Goal: Transaction & Acquisition: Obtain resource

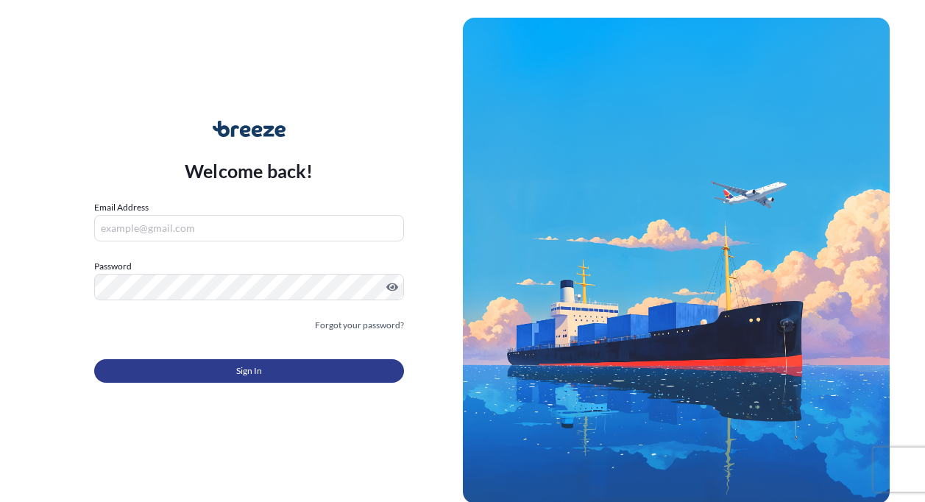
type input "[EMAIL_ADDRESS][DOMAIN_NAME]"
click at [246, 370] on span "Sign In" at bounding box center [249, 371] width 26 height 15
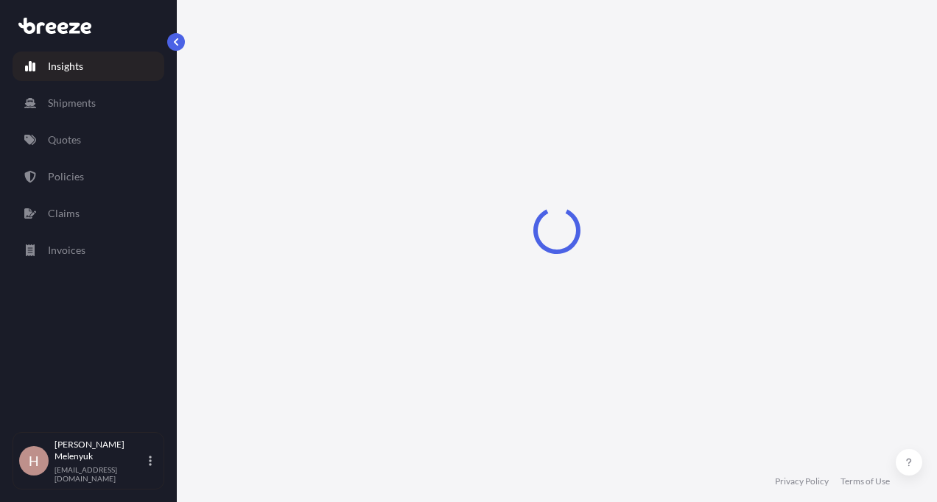
select select "2025"
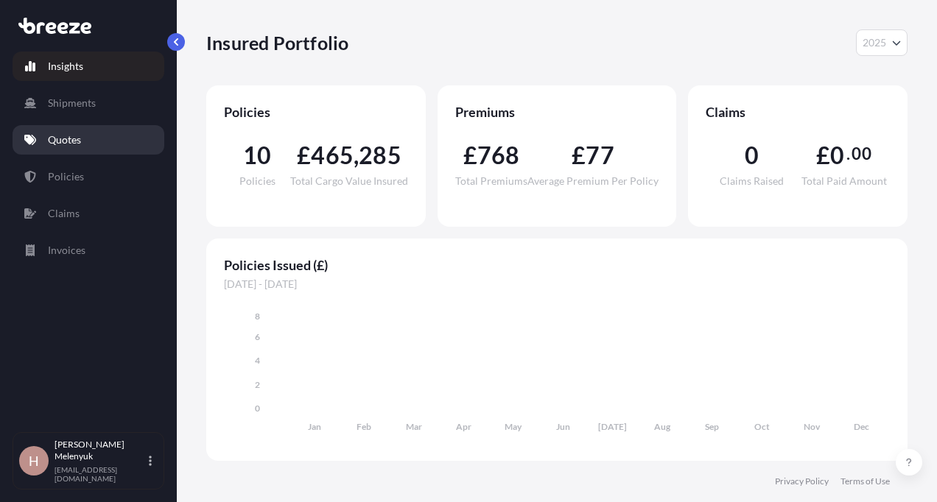
click at [88, 149] on link "Quotes" at bounding box center [89, 139] width 152 height 29
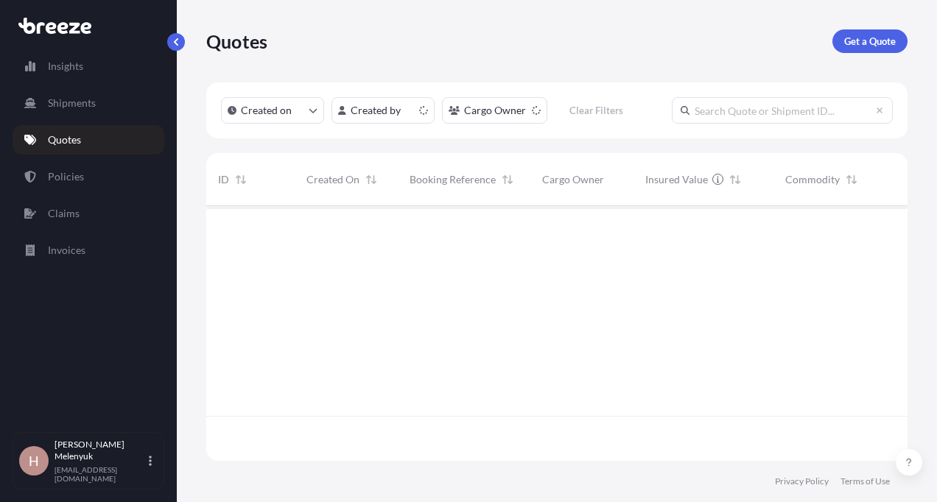
scroll to position [252, 690]
click at [880, 40] on p "Get a Quote" at bounding box center [870, 41] width 52 height 15
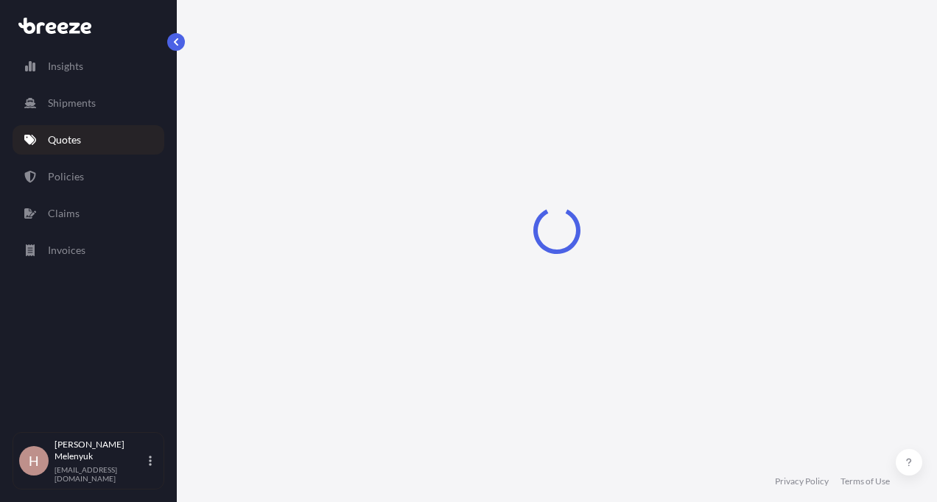
select select "Sea"
select select "1"
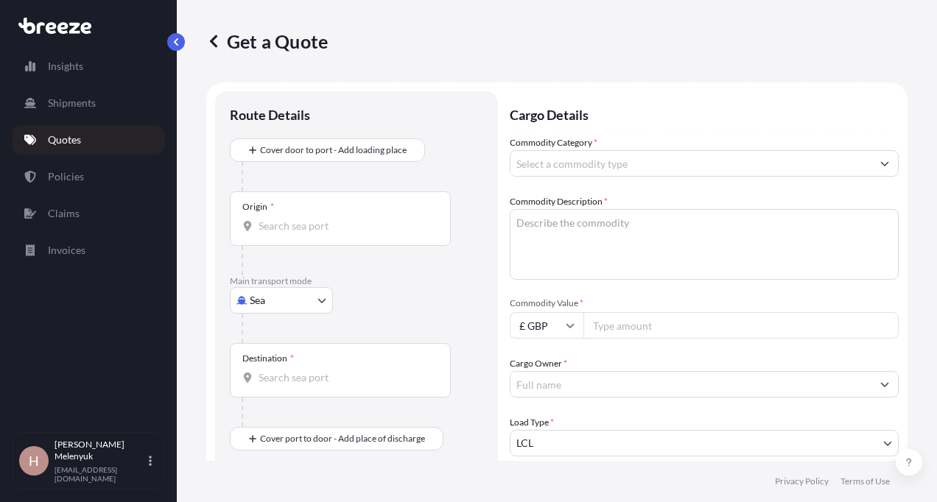
scroll to position [24, 0]
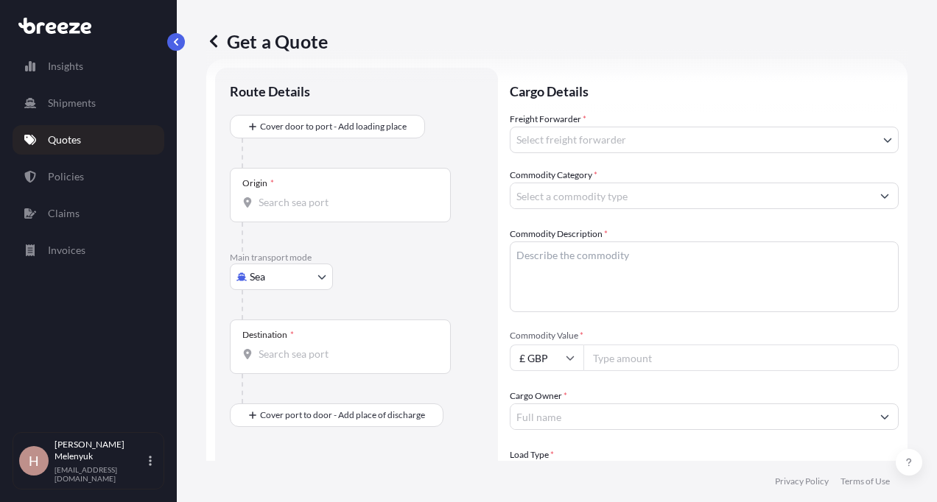
click at [284, 281] on body "Insights Shipments Quotes Policies Claims Invoices H [PERSON_NAME] [EMAIL_ADDRE…" at bounding box center [468, 251] width 937 height 502
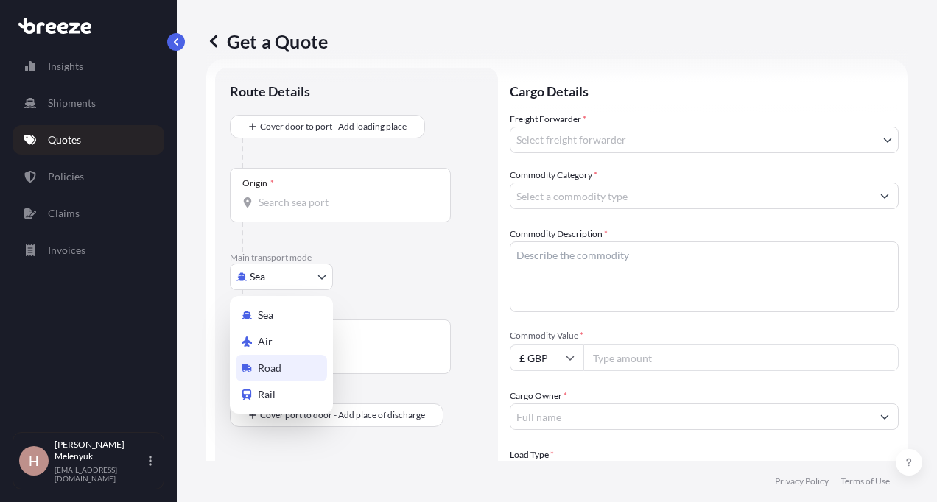
click at [279, 372] on span "Road" at bounding box center [270, 368] width 24 height 15
select select "Road"
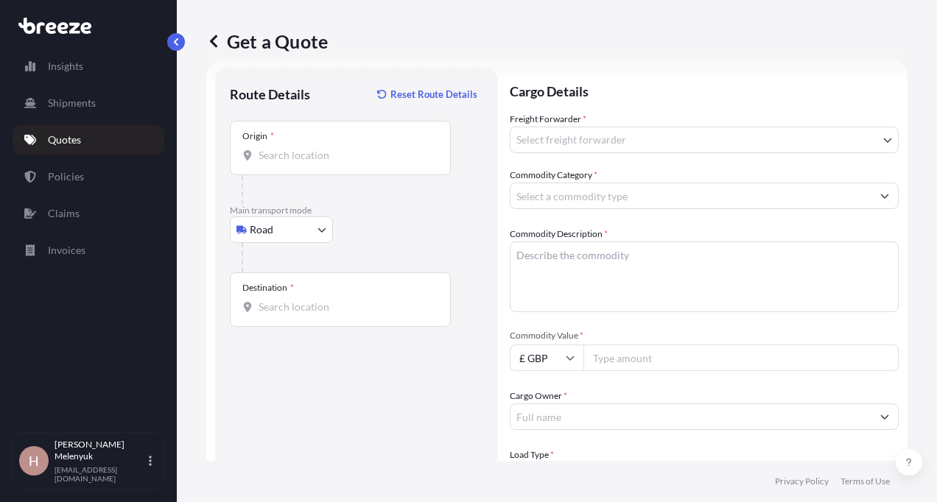
click at [318, 147] on div "Origin *" at bounding box center [340, 148] width 221 height 54
click at [318, 148] on input "Origin *" at bounding box center [345, 155] width 174 height 15
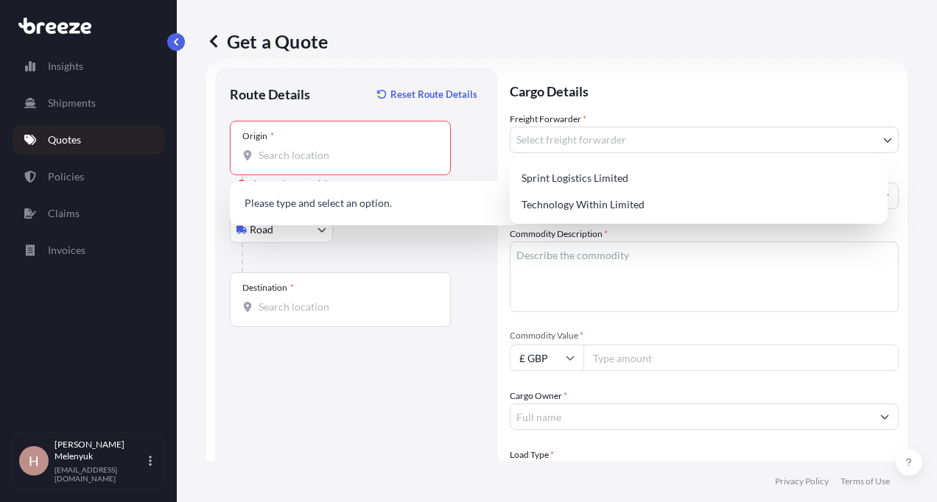
click at [538, 139] on body "0 options available. Insights Shipments Quotes Policies Claims Invoices H [PERS…" at bounding box center [468, 251] width 937 height 502
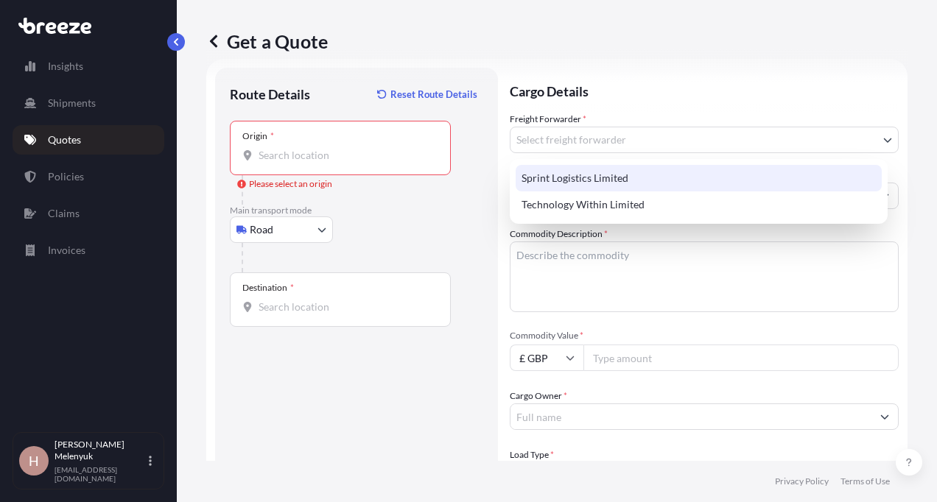
click at [544, 180] on div "Sprint Logistics Limited" at bounding box center [698, 178] width 366 height 27
select select "31705"
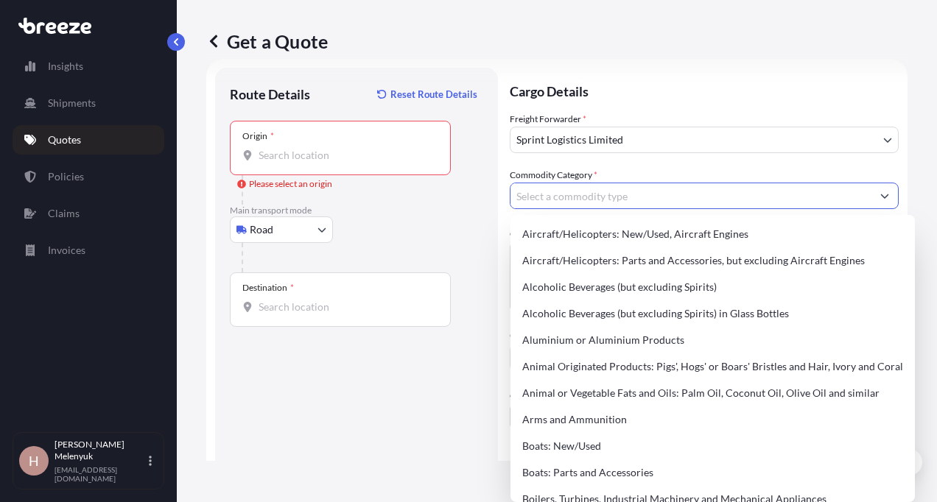
click at [542, 200] on input "Commodity Category *" at bounding box center [690, 196] width 361 height 27
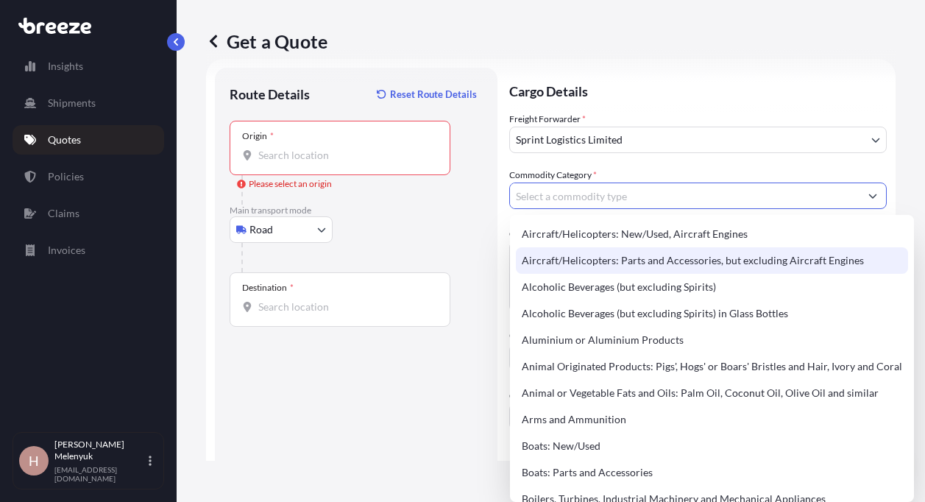
click at [326, 155] on input "Origin * Please select an origin" at bounding box center [345, 155] width 174 height 15
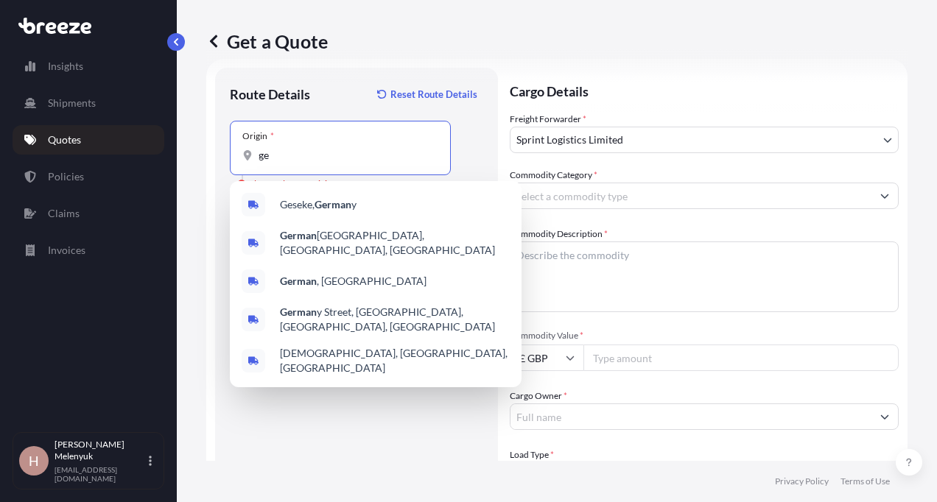
type input "g"
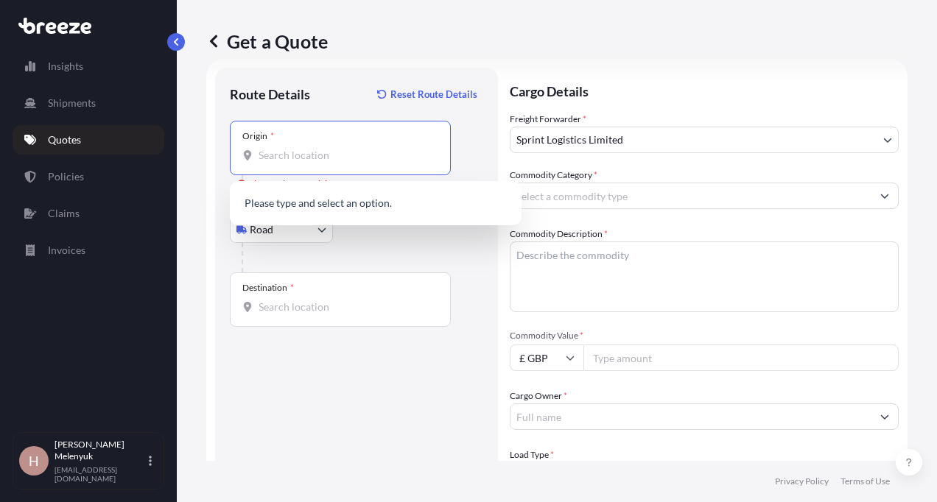
click at [699, 46] on div "Get a Quote" at bounding box center [556, 41] width 701 height 24
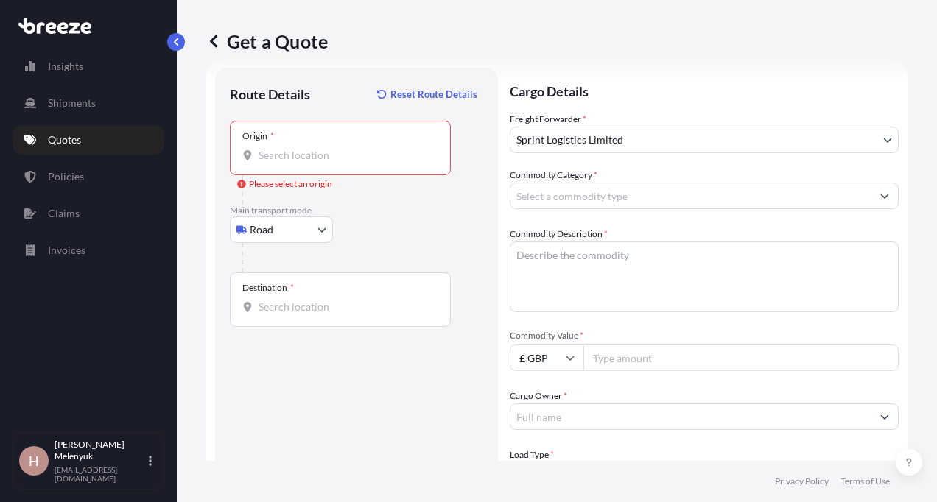
click at [622, 194] on input "Commodity Category *" at bounding box center [690, 196] width 361 height 27
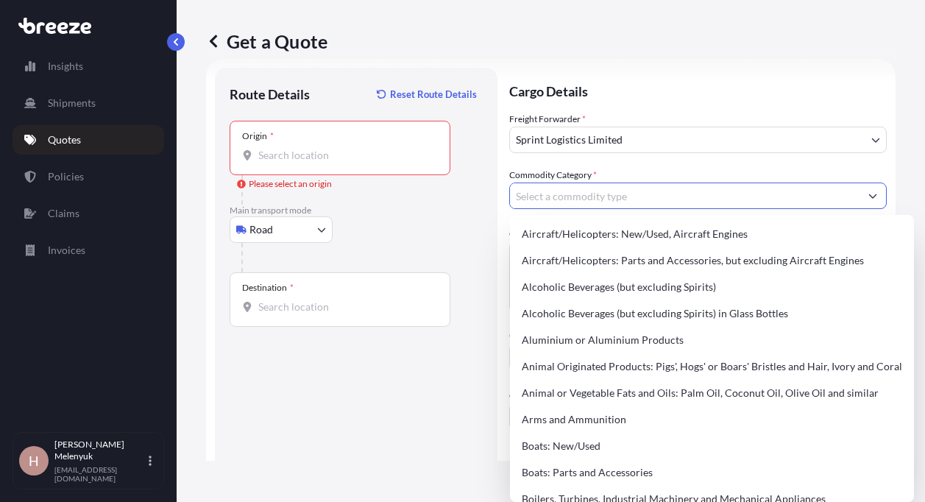
click at [622, 194] on input "Commodity Category *" at bounding box center [685, 196] width 350 height 27
click at [305, 440] on div "Route Details Reset Route Details Place of loading Road Road Rail Origin * Plea…" at bounding box center [356, 429] width 253 height 695
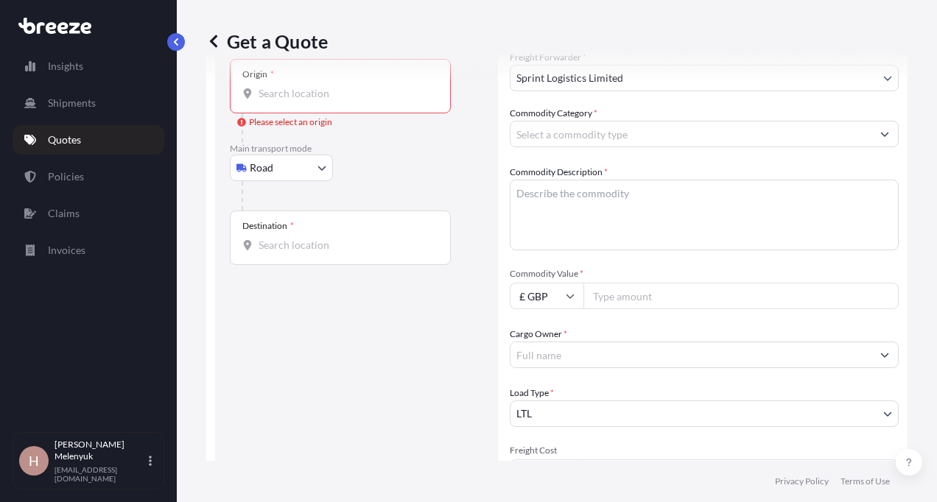
scroll to position [86, 0]
click at [612, 292] on input "Commodity Value *" at bounding box center [740, 295] width 315 height 27
type input "32000"
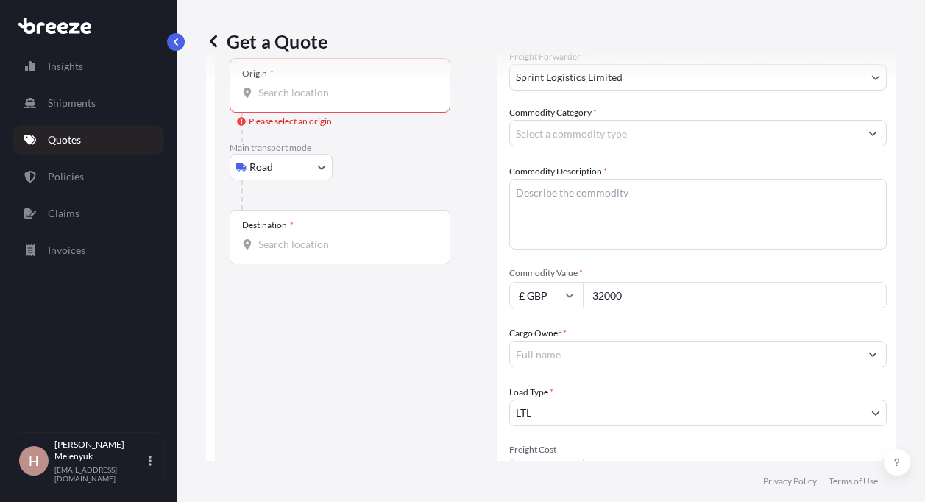
click at [558, 352] on input "Cargo Owner *" at bounding box center [685, 354] width 350 height 27
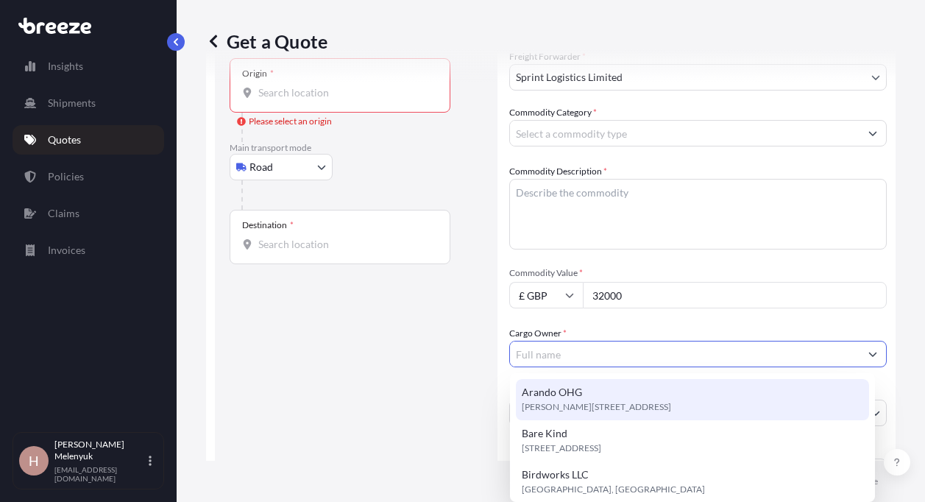
click at [571, 387] on span "Arando OHG" at bounding box center [552, 392] width 60 height 15
type input "Arando OHG"
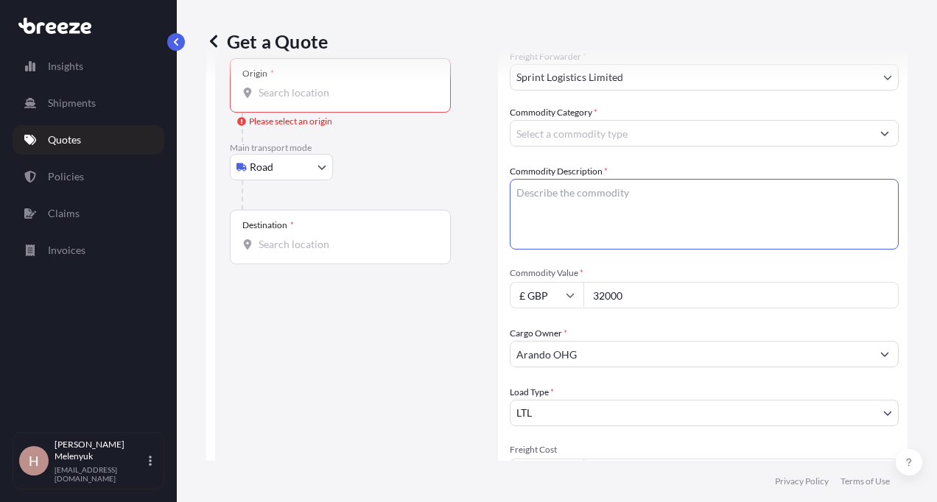
click at [568, 211] on textarea "Commodity Description *" at bounding box center [703, 214] width 389 height 71
type textarea "De"
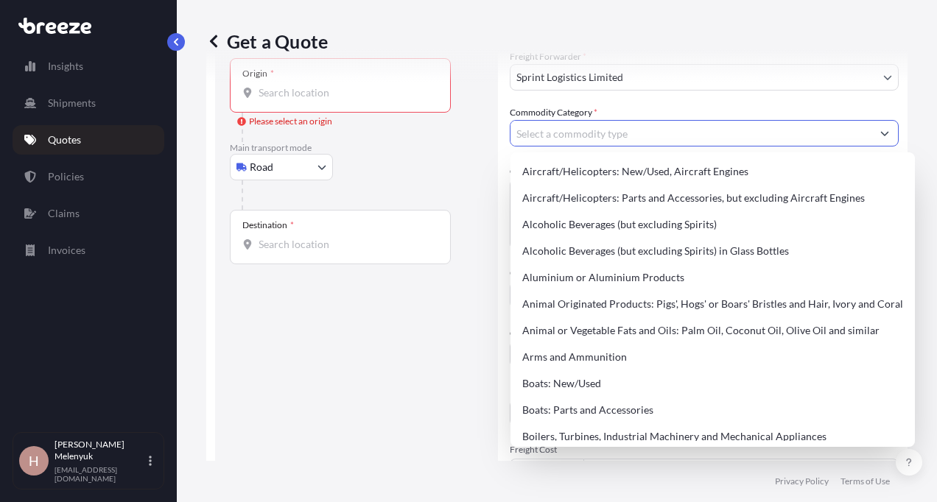
click at [563, 126] on input "Commodity Category *" at bounding box center [690, 133] width 361 height 27
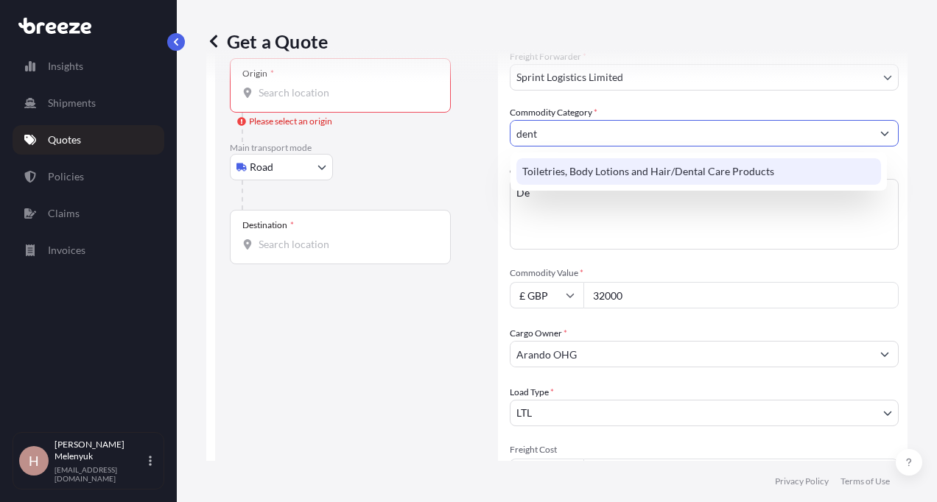
click at [626, 173] on div "Toiletries, Body Lotions and Hair/Dental Care Products" at bounding box center [698, 171] width 364 height 27
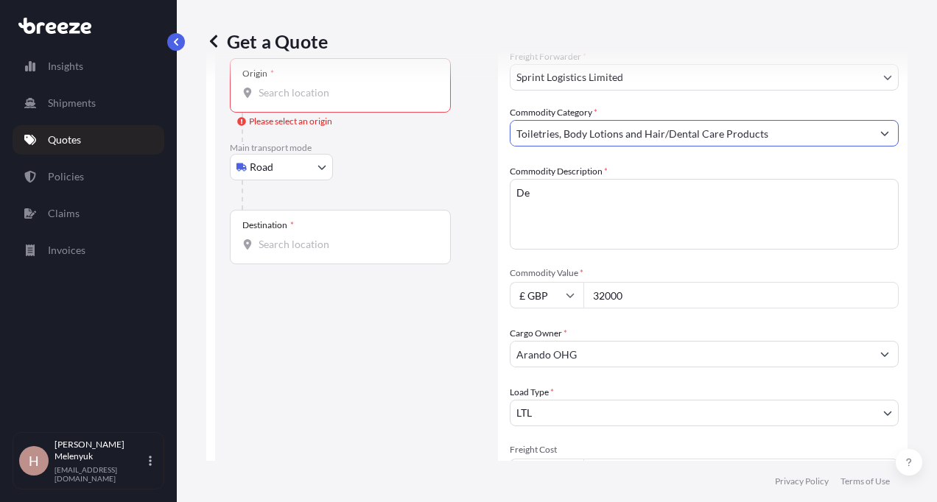
type input "Toiletries, Body Lotions and Hair/Dental Care Products"
click at [576, 203] on textarea "De" at bounding box center [703, 214] width 389 height 71
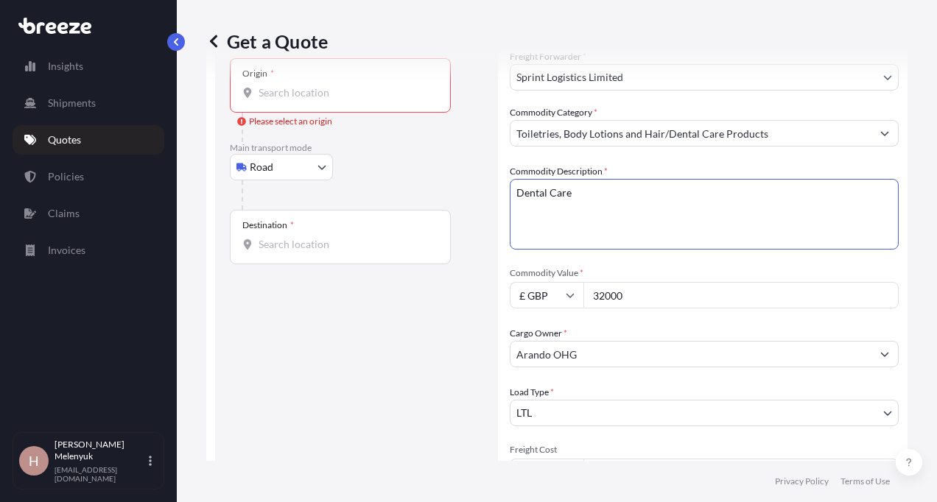
type textarea "Dental Care"
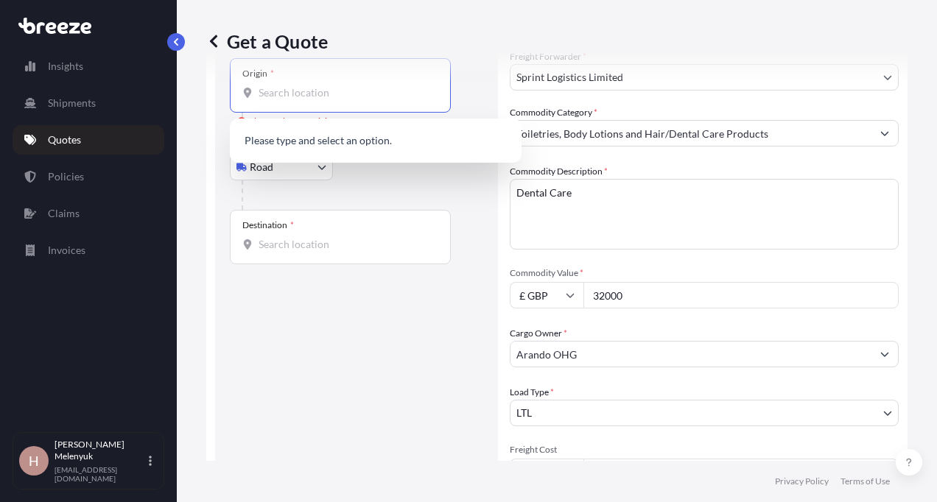
click at [331, 91] on input "Origin * Please select an origin" at bounding box center [345, 92] width 174 height 15
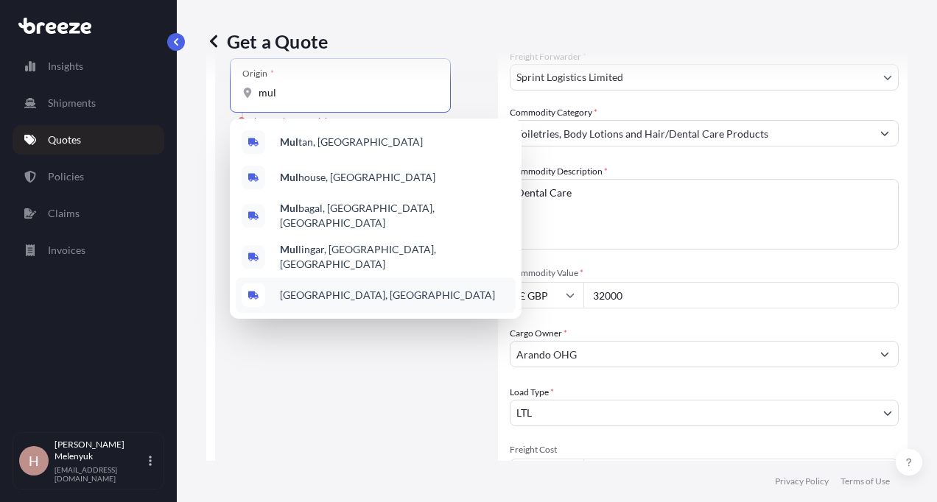
click at [325, 288] on span "[GEOGRAPHIC_DATA], [GEOGRAPHIC_DATA]" at bounding box center [387, 295] width 215 height 15
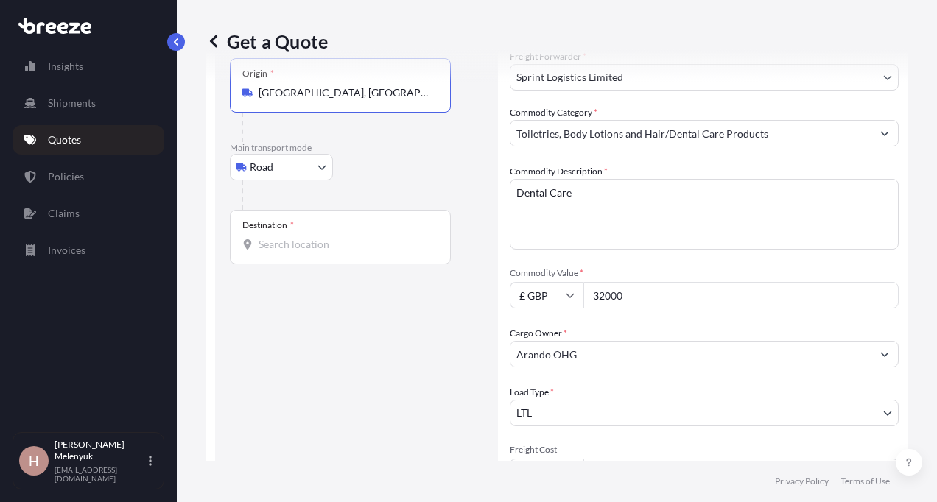
type input "[GEOGRAPHIC_DATA], [GEOGRAPHIC_DATA]"
click at [328, 253] on div "Destination *" at bounding box center [340, 237] width 221 height 54
click at [328, 252] on input "Destination *" at bounding box center [345, 244] width 174 height 15
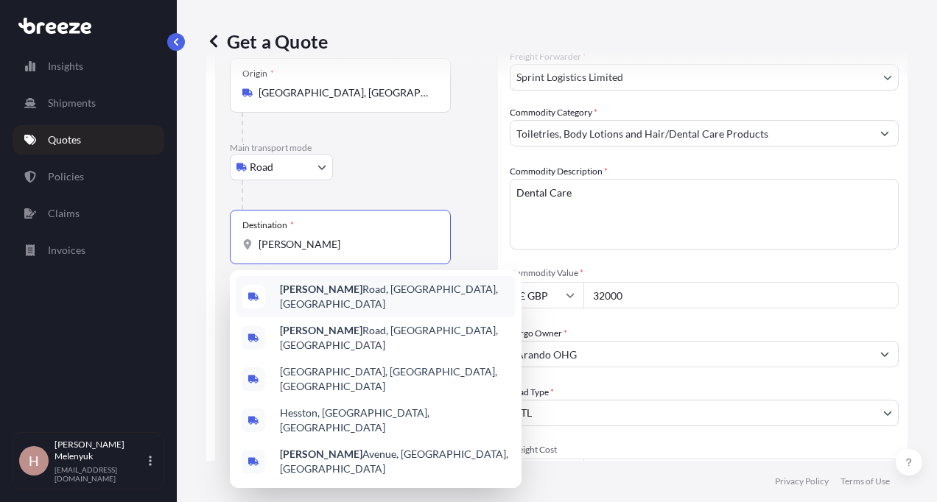
click at [327, 298] on span "[PERSON_NAME][GEOGRAPHIC_DATA], [GEOGRAPHIC_DATA], [GEOGRAPHIC_DATA]" at bounding box center [395, 296] width 230 height 29
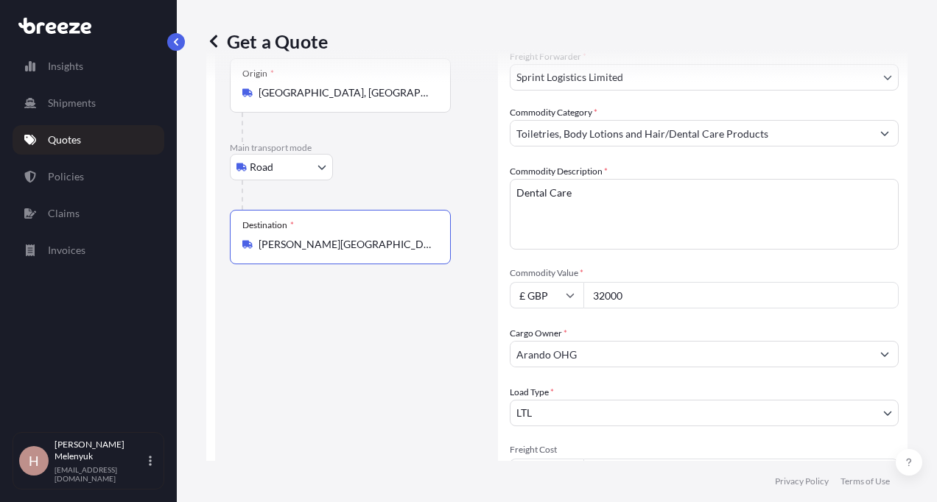
type input "[PERSON_NAME][GEOGRAPHIC_DATA], [GEOGRAPHIC_DATA], [GEOGRAPHIC_DATA]"
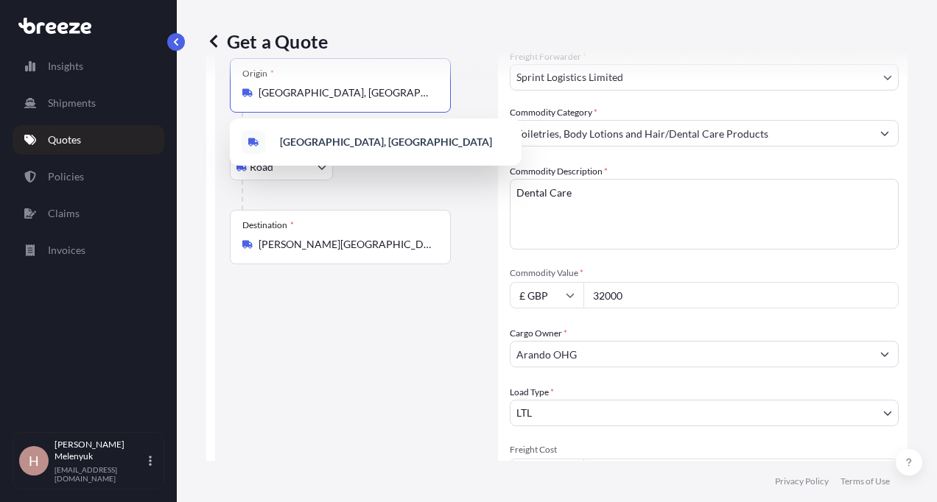
drag, startPoint x: 419, startPoint y: 90, endPoint x: 249, endPoint y: 99, distance: 170.3
click at [249, 99] on div "[GEOGRAPHIC_DATA], [GEOGRAPHIC_DATA]" at bounding box center [340, 92] width 196 height 15
paste input "28844 [GEOGRAPHIC_DATA]"
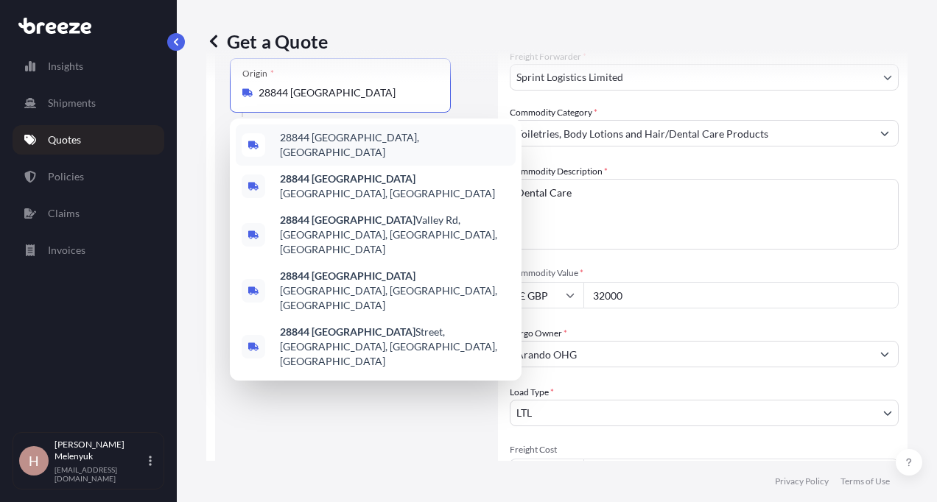
click at [339, 140] on span "28844 [GEOGRAPHIC_DATA], [GEOGRAPHIC_DATA]" at bounding box center [395, 144] width 230 height 29
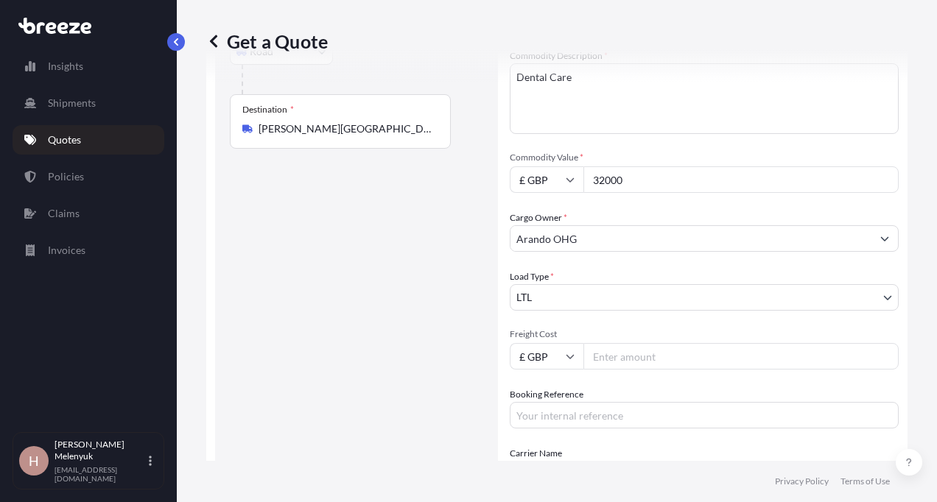
scroll to position [211, 0]
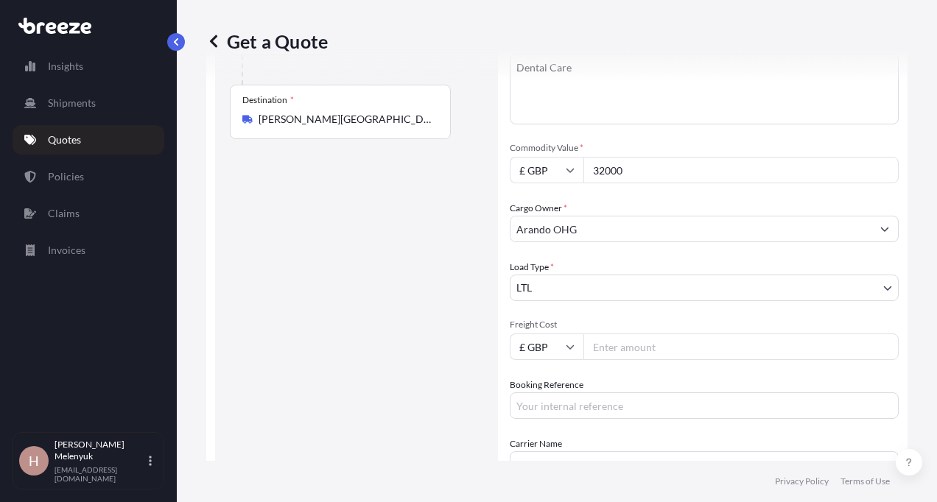
type input "28844 [GEOGRAPHIC_DATA], [GEOGRAPHIC_DATA]"
click at [635, 345] on input "Freight Cost" at bounding box center [740, 347] width 315 height 27
type input "450"
click at [579, 413] on input "Booking Reference" at bounding box center [703, 405] width 389 height 27
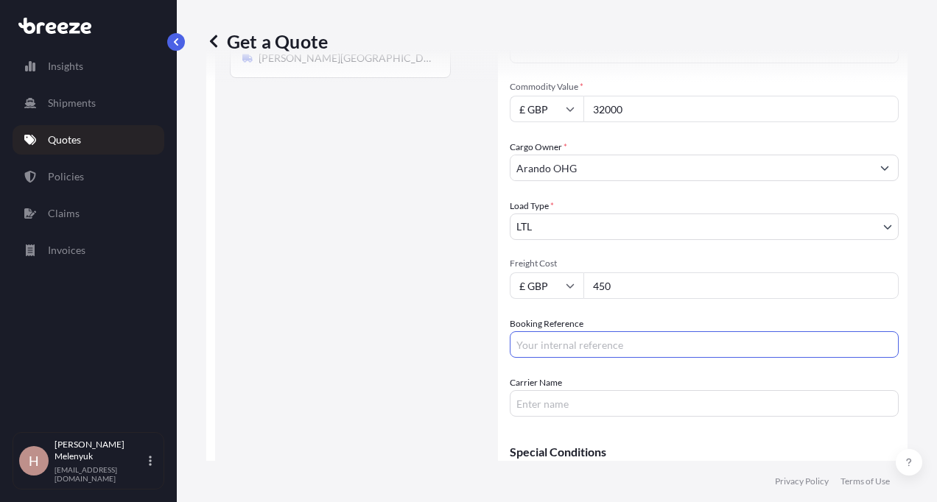
scroll to position [313, 0]
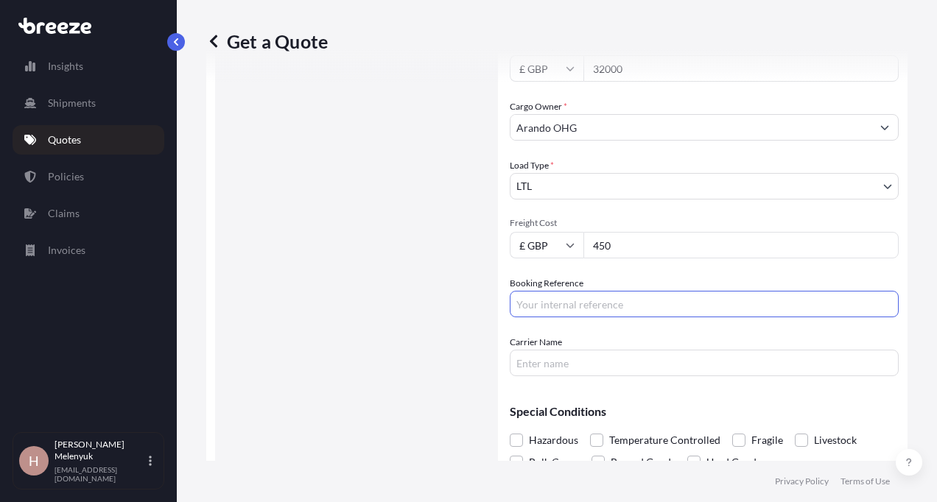
click at [410, 372] on div "Route Details Reset Route Details Place of loading Road Road Rail Origin * 2884…" at bounding box center [356, 140] width 253 height 695
click at [682, 314] on input "Booking Reference" at bounding box center [703, 304] width 389 height 27
paste input "25122129"
type input "25122129"
click at [378, 317] on div "Route Details Reset Route Details Place of loading Road Road Rail Origin * 2884…" at bounding box center [356, 140] width 253 height 695
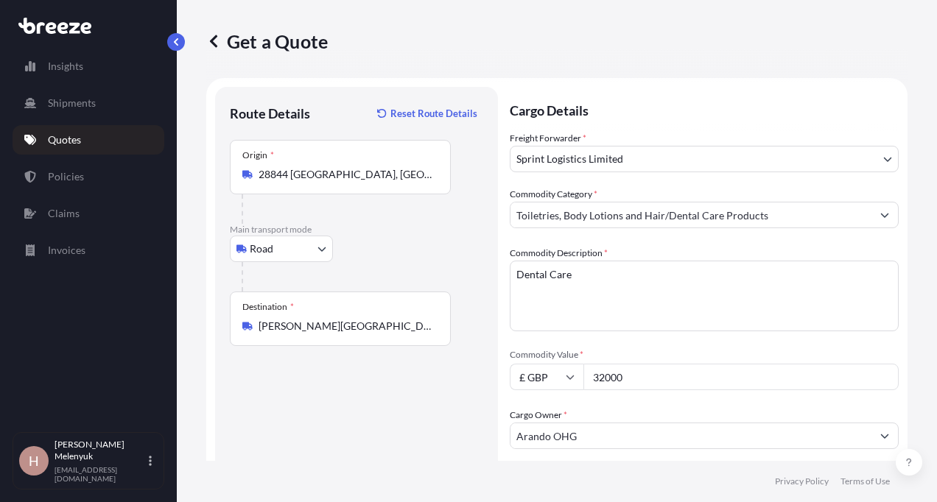
scroll to position [364, 0]
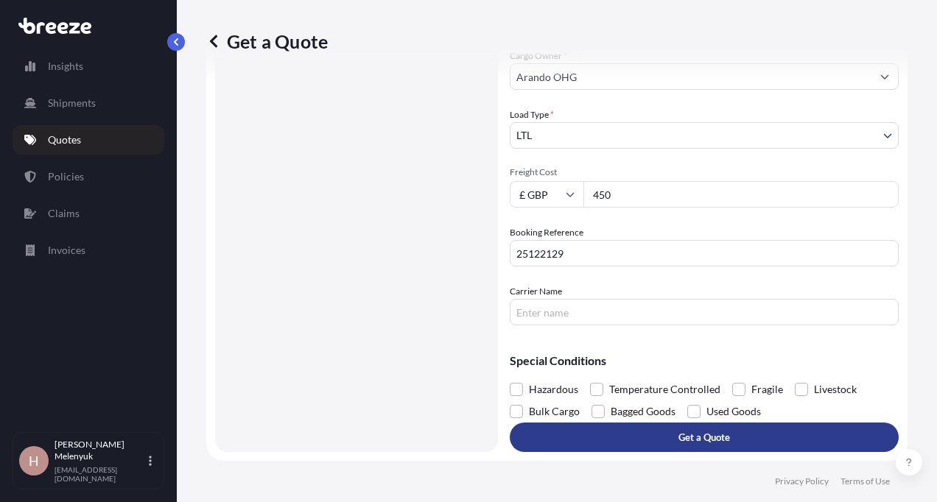
click at [686, 441] on p "Get a Quote" at bounding box center [704, 437] width 52 height 15
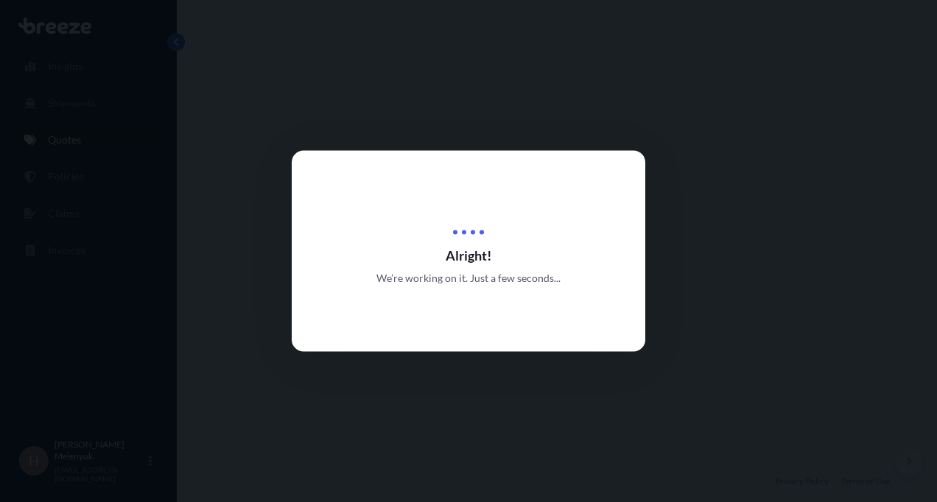
select select "Road"
select select "31705"
select select "1"
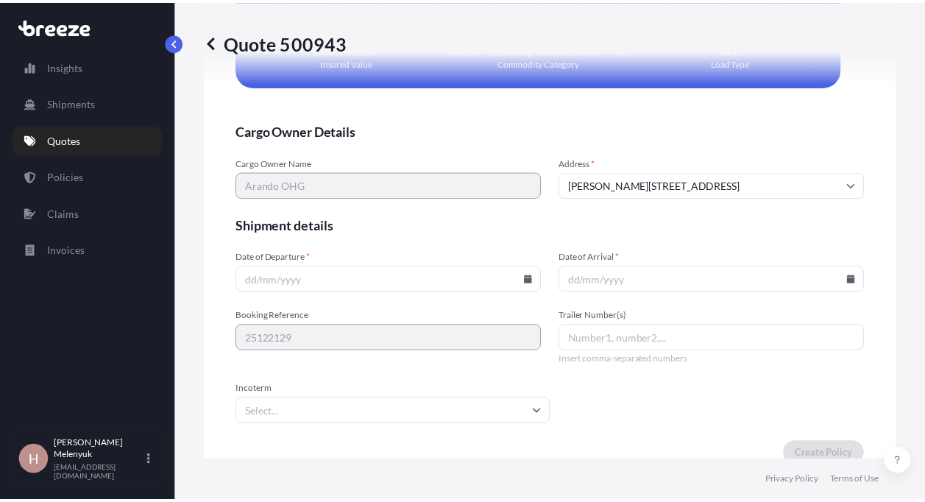
scroll to position [3067, 0]
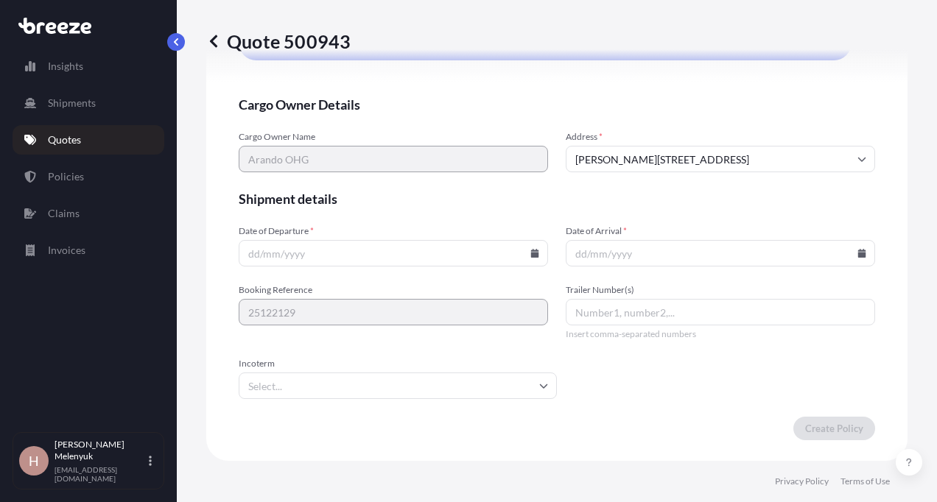
click at [392, 261] on input "Date of Departure *" at bounding box center [393, 253] width 309 height 27
click at [532, 254] on icon at bounding box center [535, 253] width 8 height 9
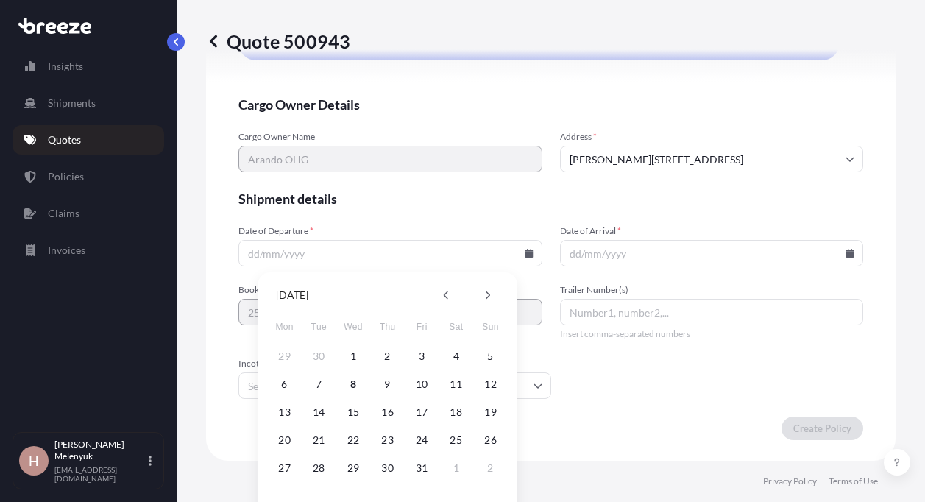
scroll to position [28, 0]
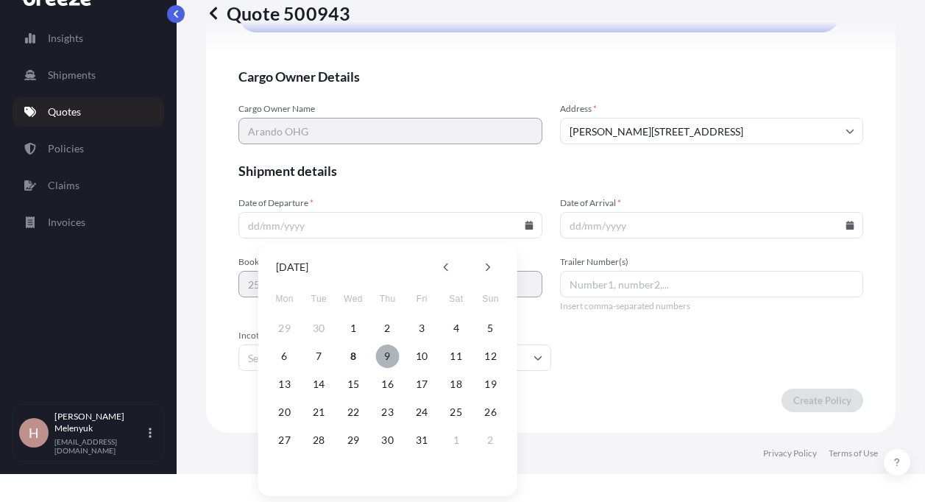
click at [387, 356] on button "9" at bounding box center [388, 357] width 24 height 24
type input "[DATE]"
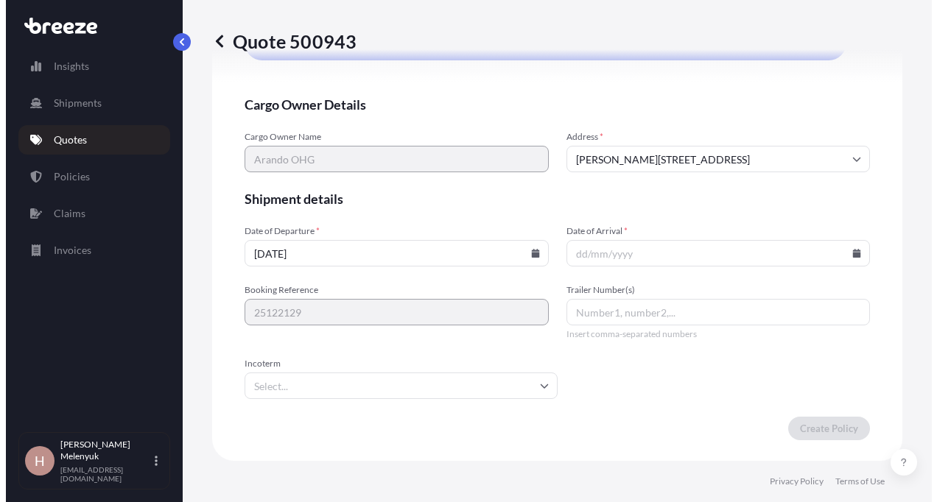
scroll to position [0, 0]
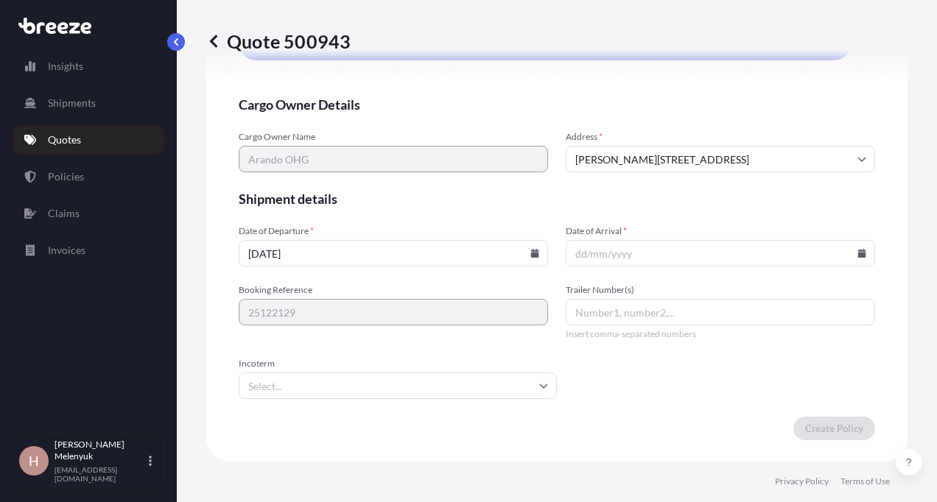
click at [858, 257] on icon at bounding box center [862, 253] width 8 height 9
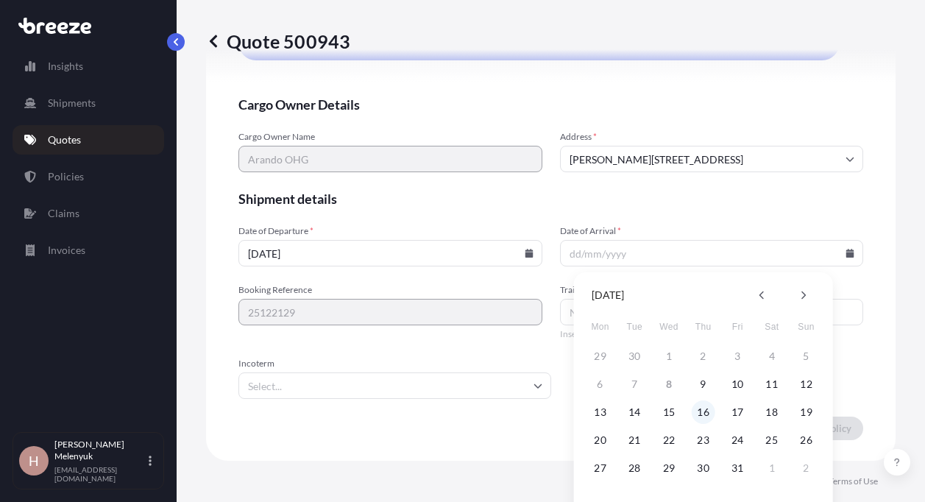
click at [710, 412] on button "16" at bounding box center [704, 413] width 24 height 24
type input "[DATE]"
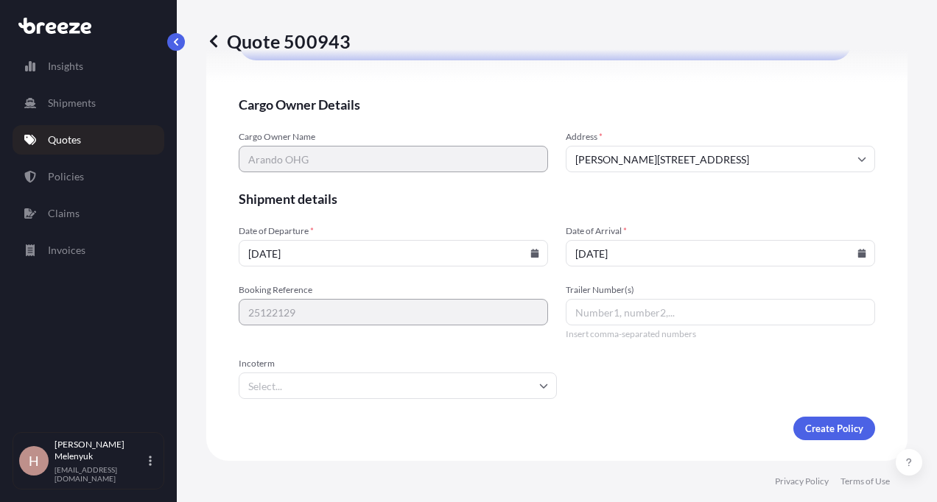
click at [553, 375] on form "Cargo Owner Details Cargo Owner Name [PERSON_NAME] Address * [PERSON_NAME][STRE…" at bounding box center [557, 268] width 636 height 345
click at [499, 395] on input "Incoterm" at bounding box center [398, 386] width 318 height 27
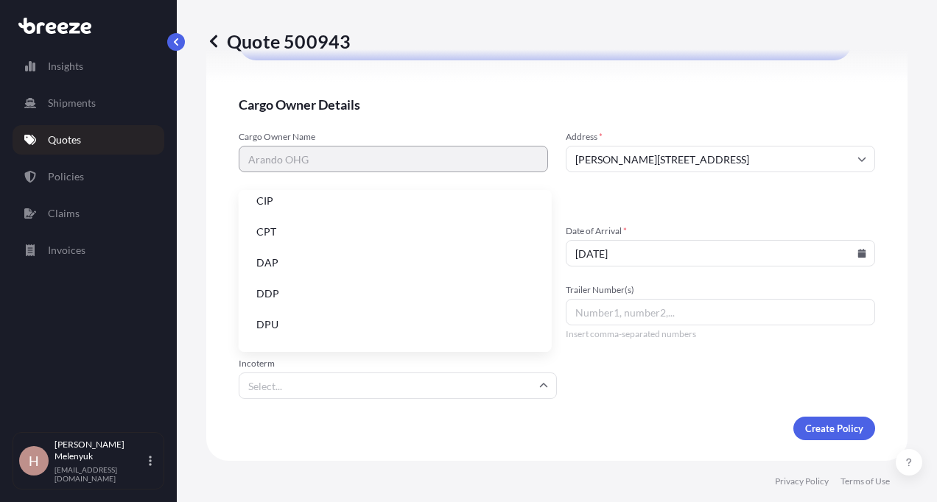
scroll to position [71, 0]
click at [426, 264] on li "DAP" at bounding box center [394, 262] width 301 height 28
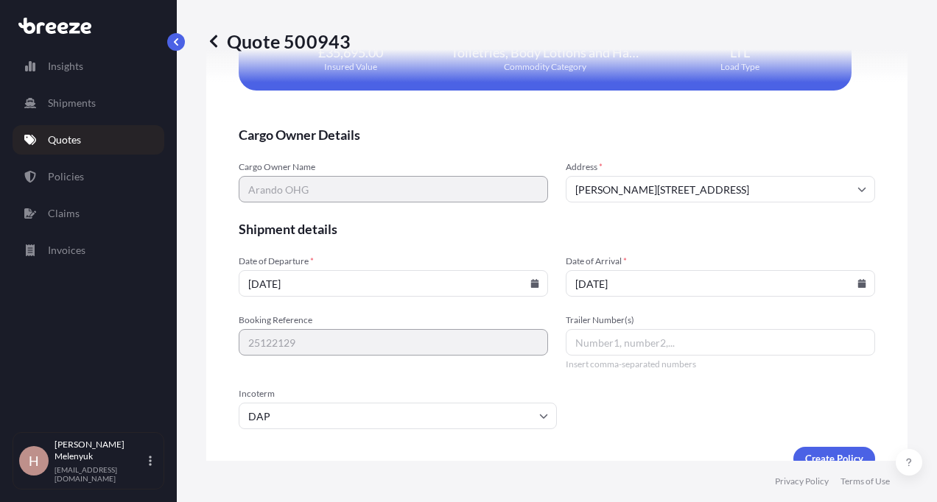
scroll to position [3038, 0]
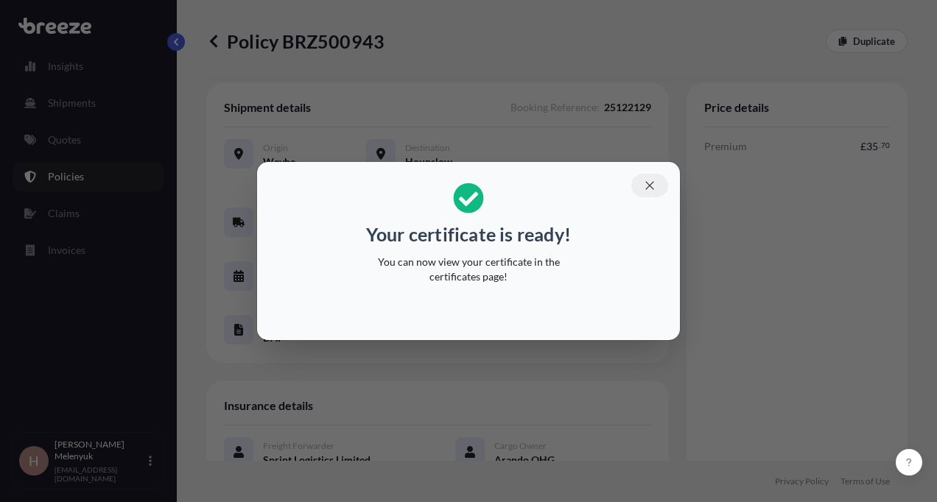
click at [646, 184] on icon "button" at bounding box center [649, 185] width 13 height 13
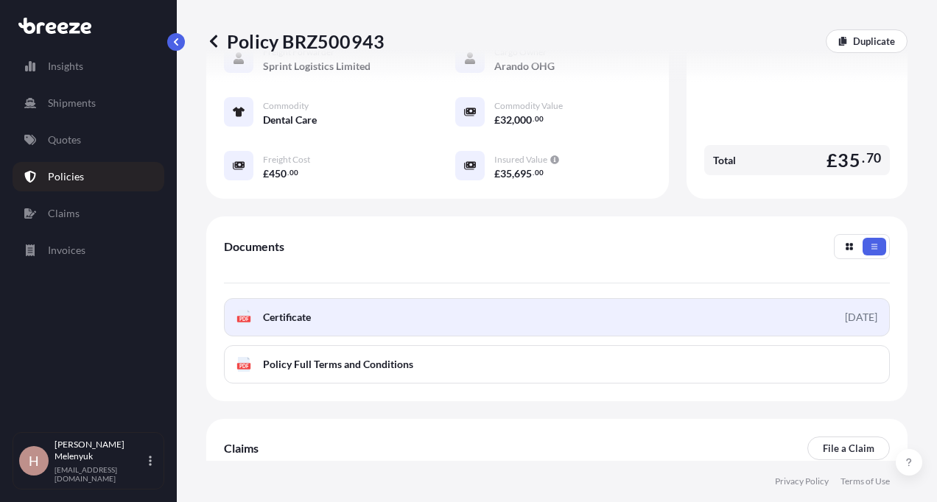
scroll to position [395, 0]
click at [844, 317] on div "[DATE]" at bounding box center [860, 316] width 32 height 15
